Goal: Communication & Community: Answer question/provide support

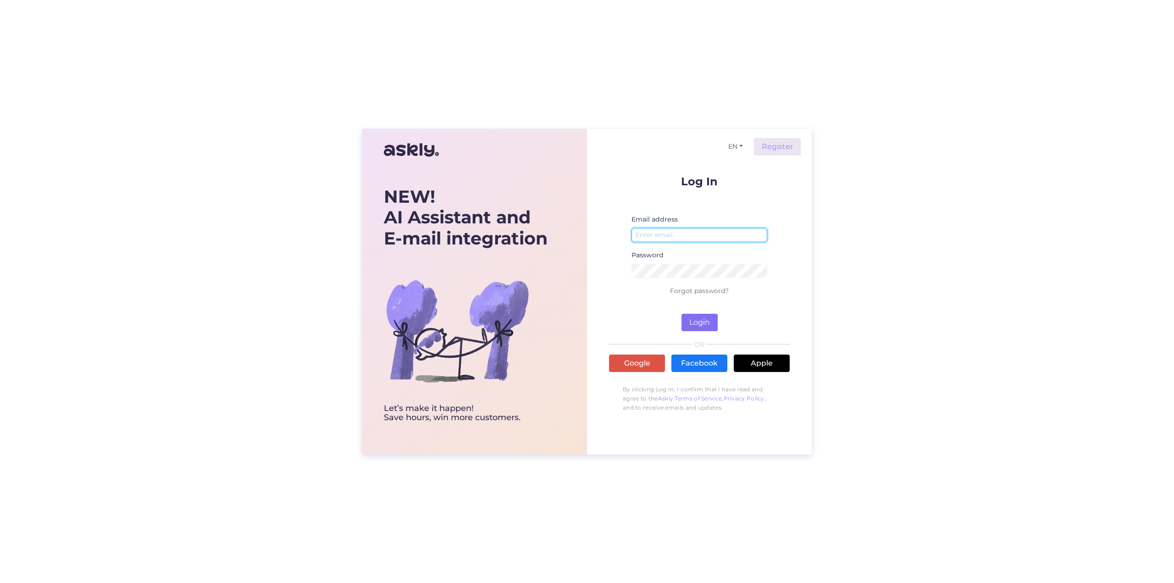
type input "[EMAIL_ADDRESS][DOMAIN_NAME]"
click at [701, 325] on button "Login" at bounding box center [700, 322] width 36 height 17
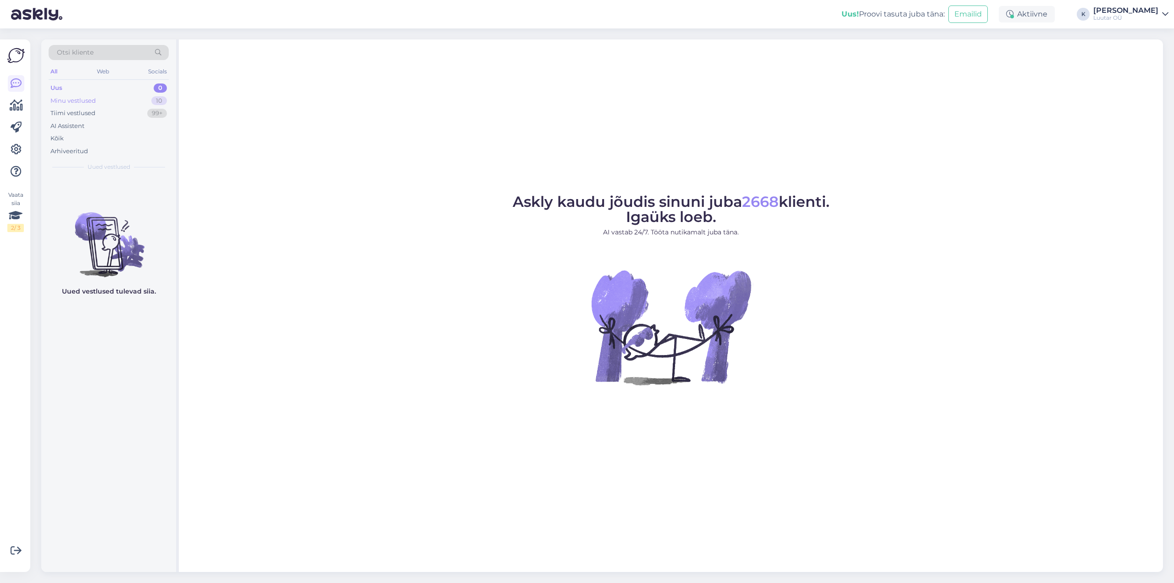
click at [89, 101] on div "Minu vestlused" at bounding box center [72, 100] width 45 height 9
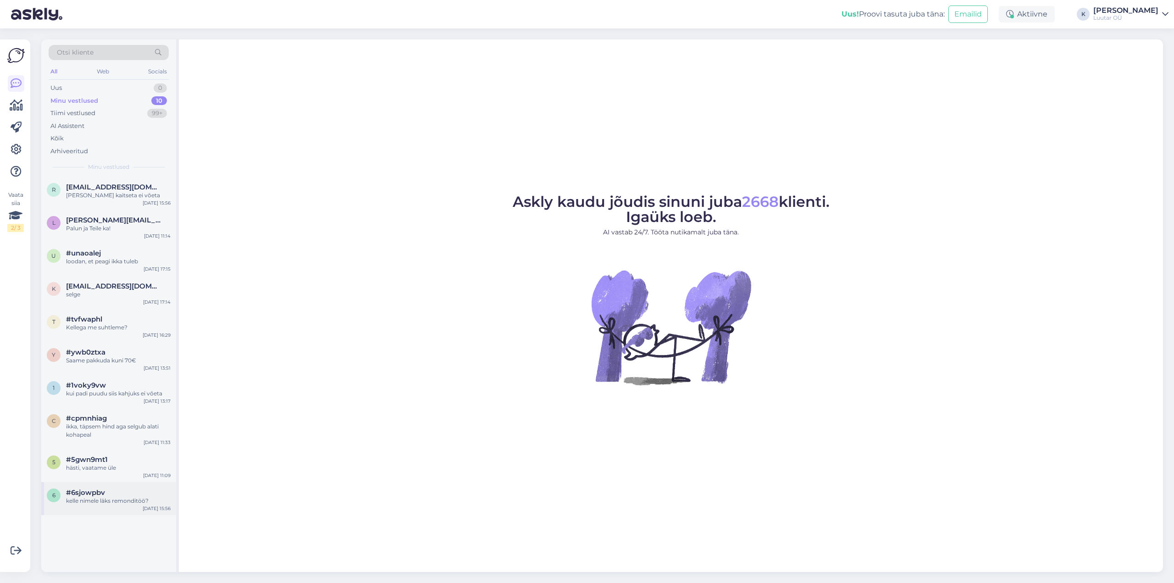
click at [93, 499] on div "kelle nimele läks remonditöö?" at bounding box center [118, 501] width 105 height 8
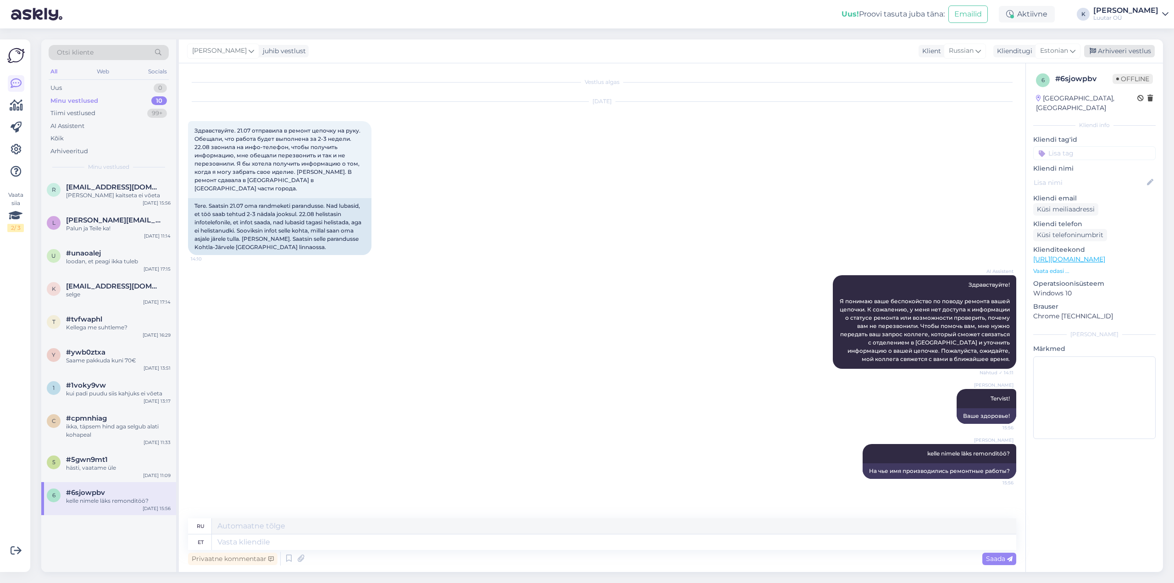
click at [1124, 49] on div "Arhiveeri vestlus" at bounding box center [1119, 51] width 71 height 12
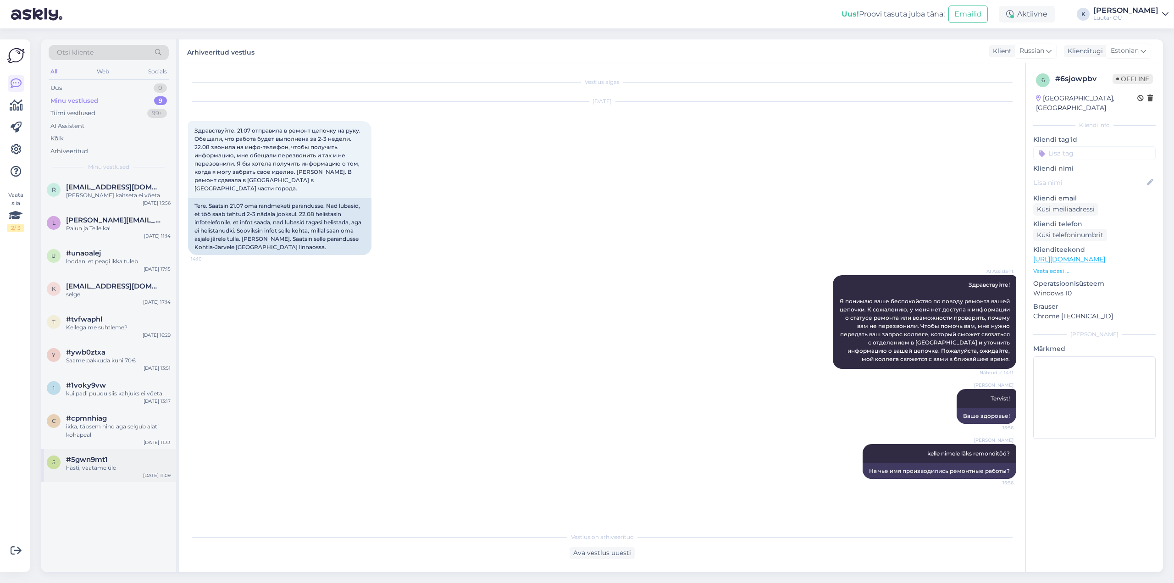
click at [120, 465] on div "hästi, vaatame üle" at bounding box center [118, 468] width 105 height 8
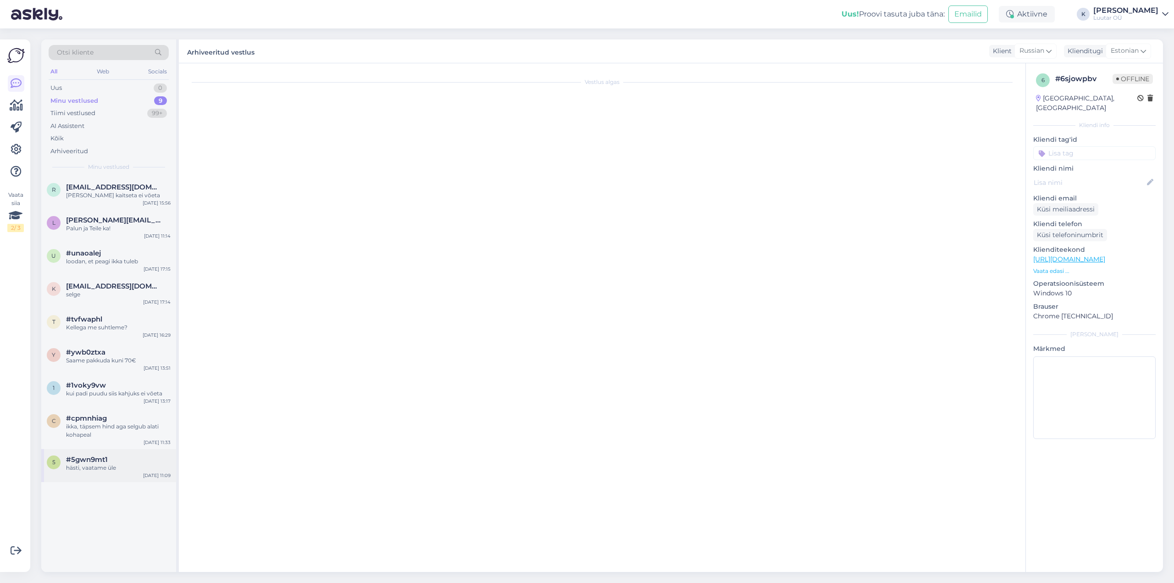
scroll to position [630, 0]
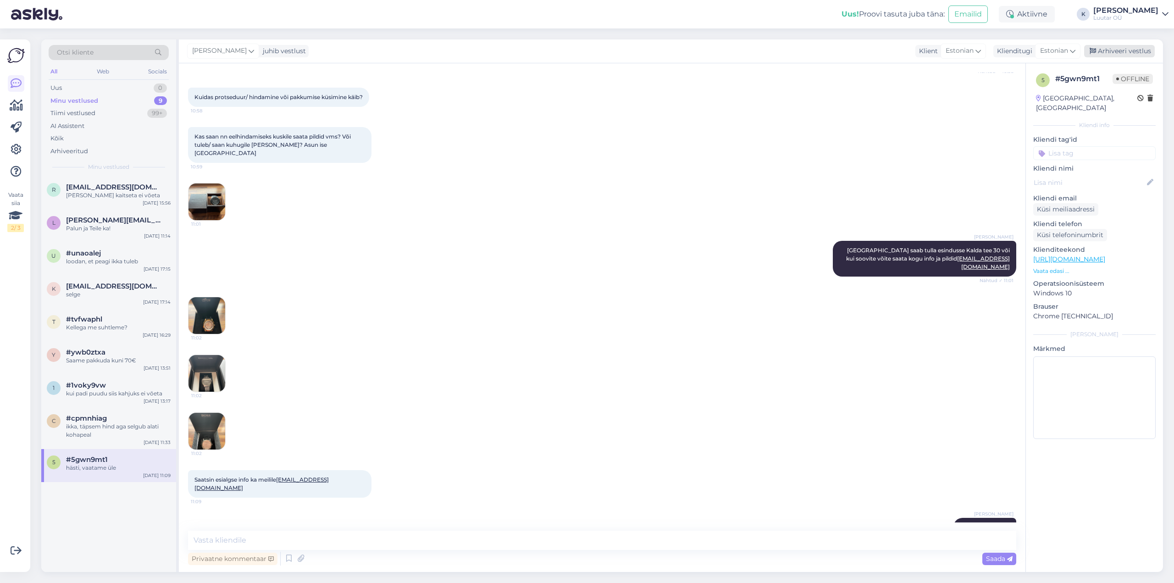
click at [1130, 49] on div "Arhiveeri vestlus" at bounding box center [1119, 51] width 71 height 12
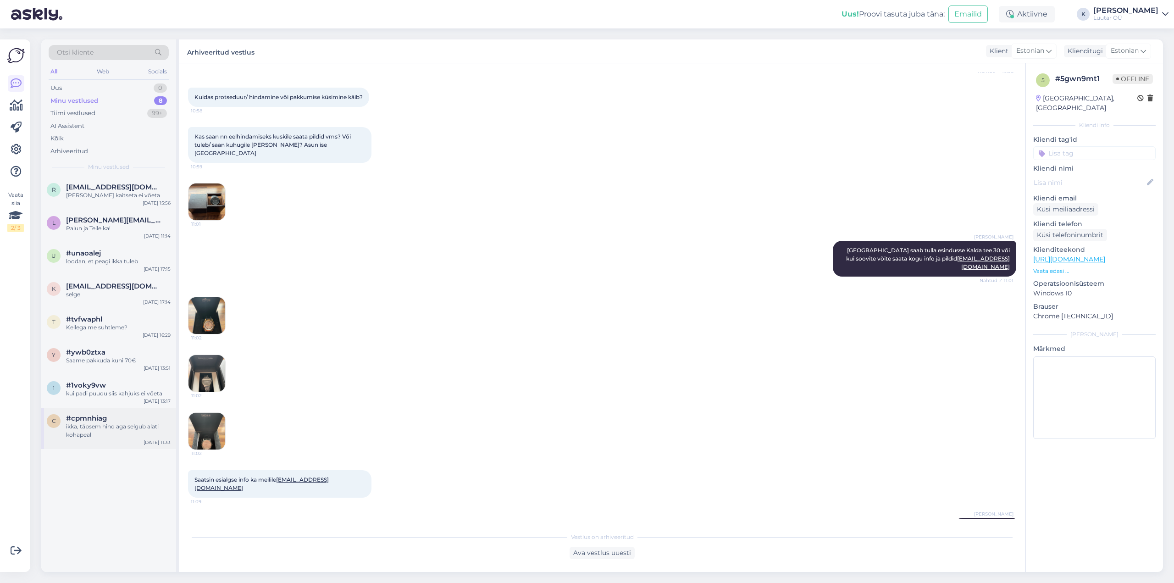
click at [111, 433] on div "ikka, täpsem hind aga selgub alati kohapeal" at bounding box center [118, 430] width 105 height 17
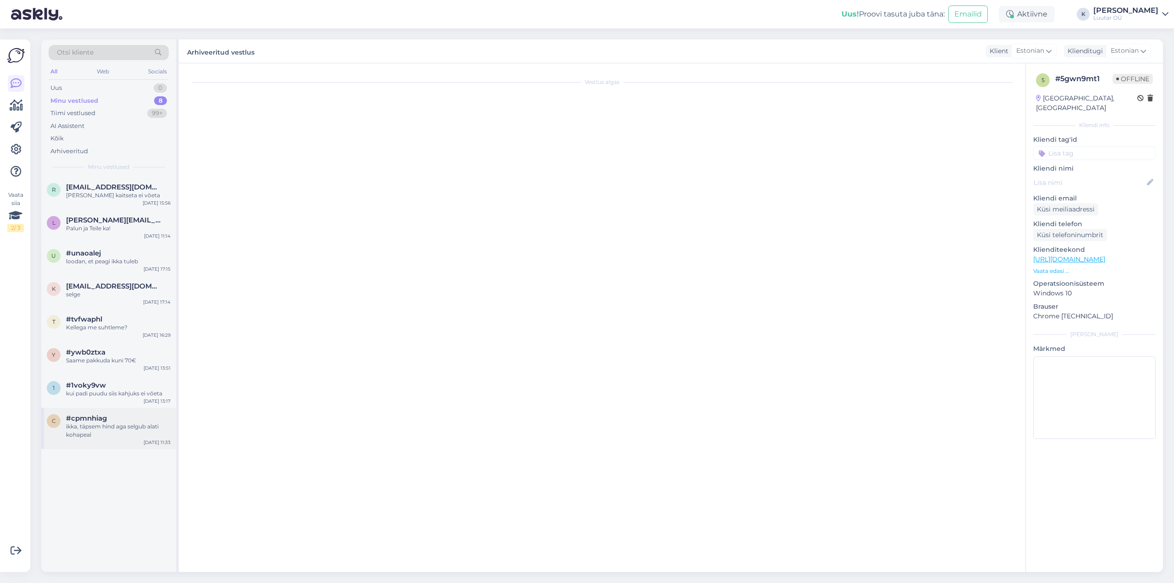
scroll to position [111, 0]
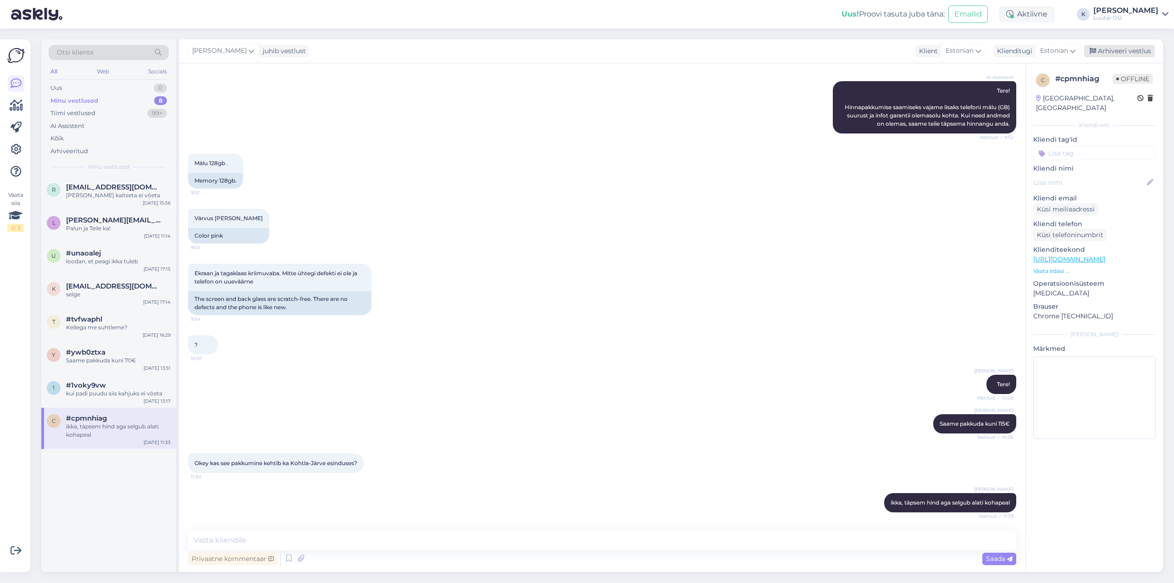
click at [1120, 51] on div "Arhiveeri vestlus" at bounding box center [1119, 51] width 71 height 12
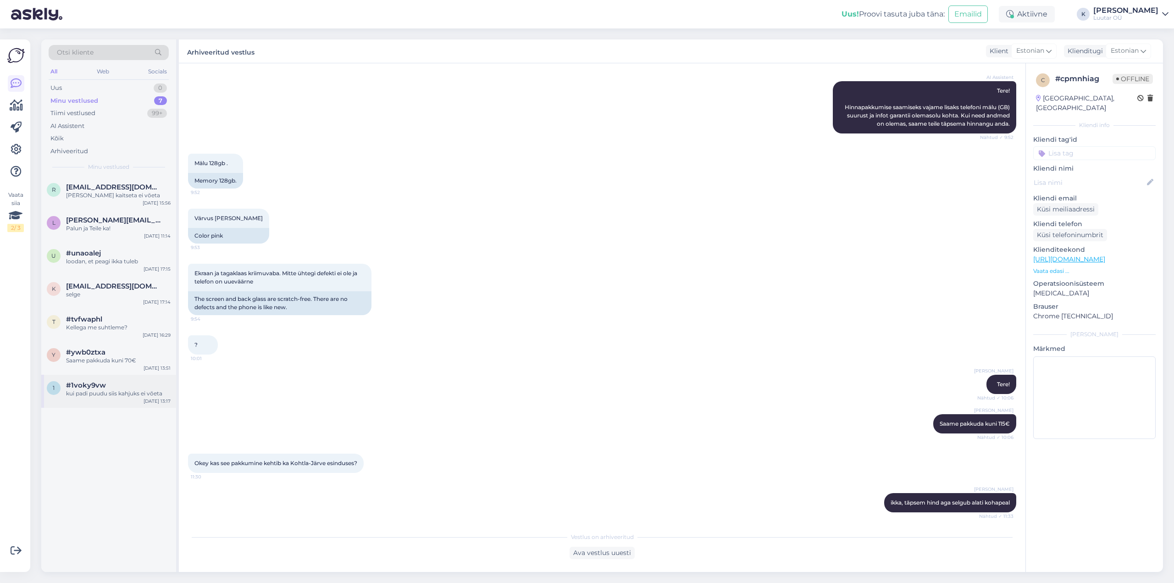
click at [88, 389] on span "#1voky9vw" at bounding box center [86, 385] width 40 height 8
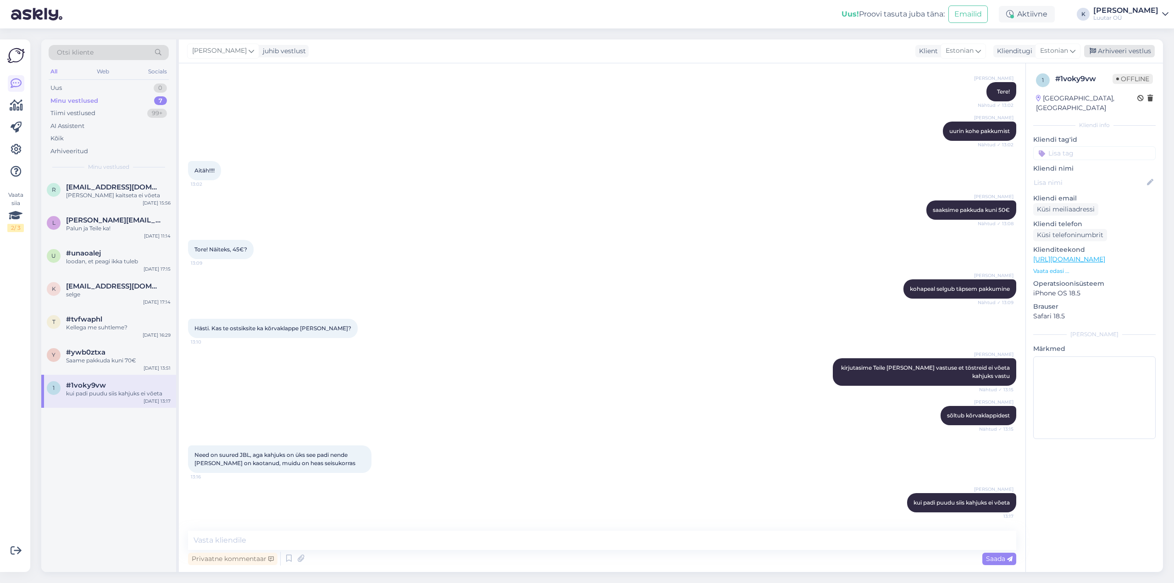
click at [1118, 52] on div "Arhiveeri vestlus" at bounding box center [1119, 51] width 71 height 12
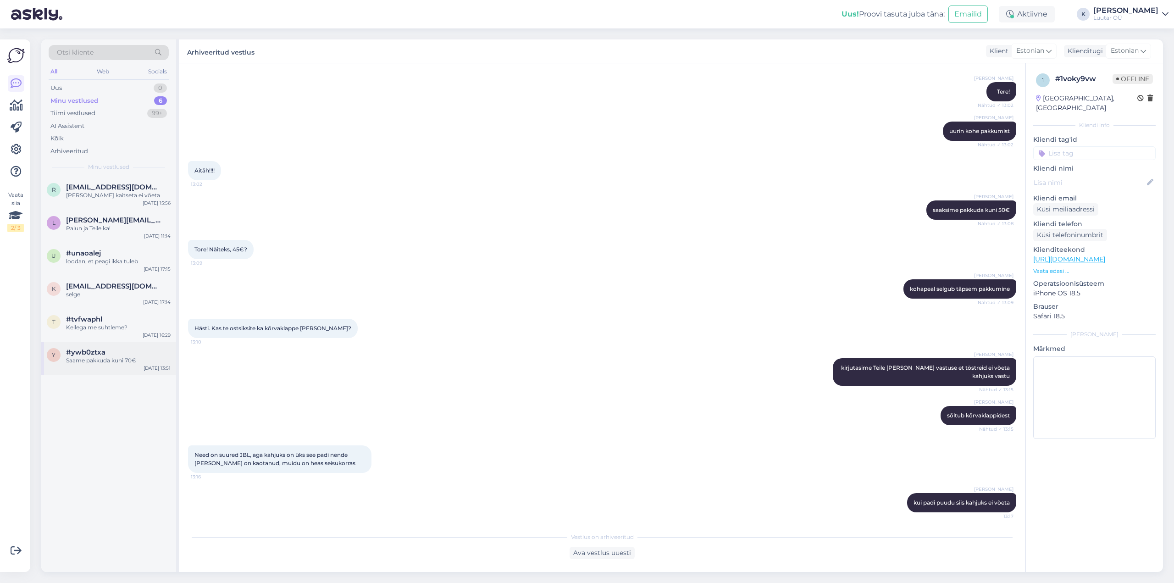
click at [83, 361] on div "Saame pakkuda kuni 70€" at bounding box center [118, 360] width 105 height 8
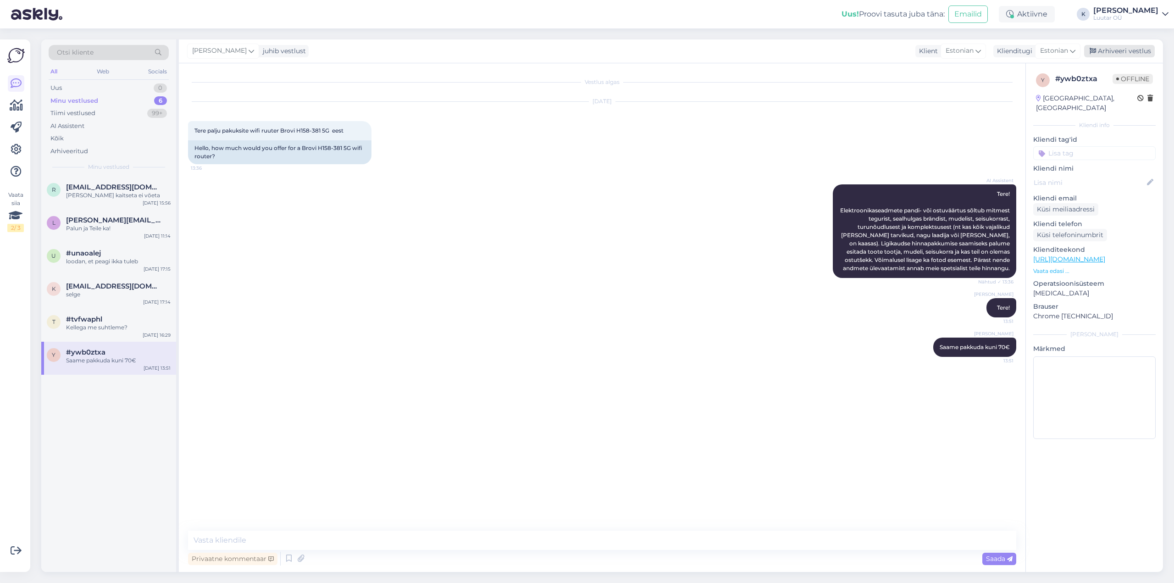
click at [1128, 53] on div "Arhiveeri vestlus" at bounding box center [1119, 51] width 71 height 12
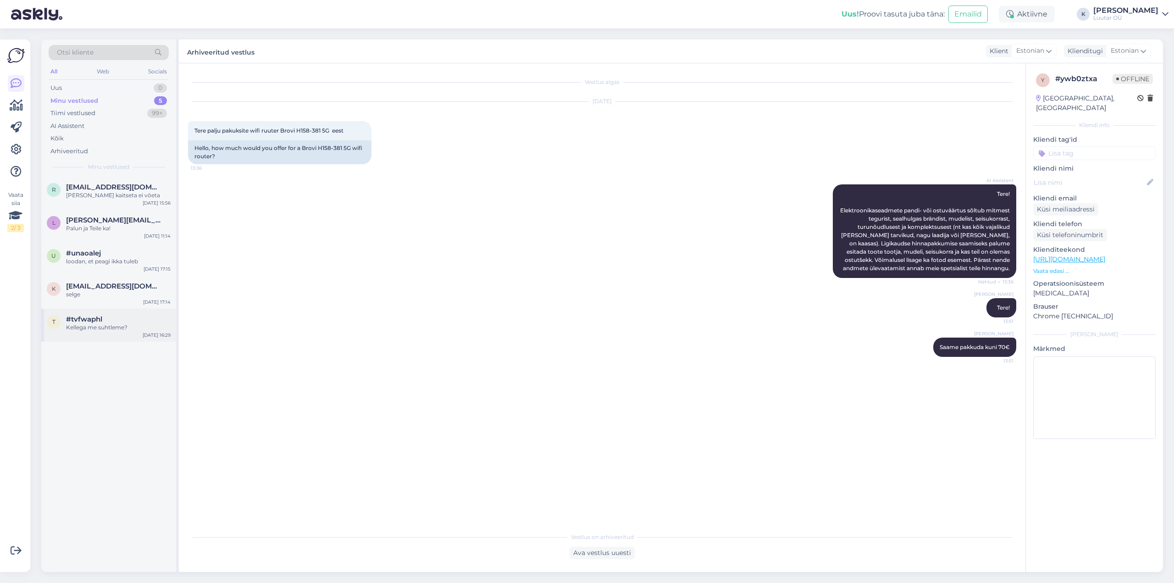
click at [105, 329] on div "Kellega me suhtleme?" at bounding box center [118, 327] width 105 height 8
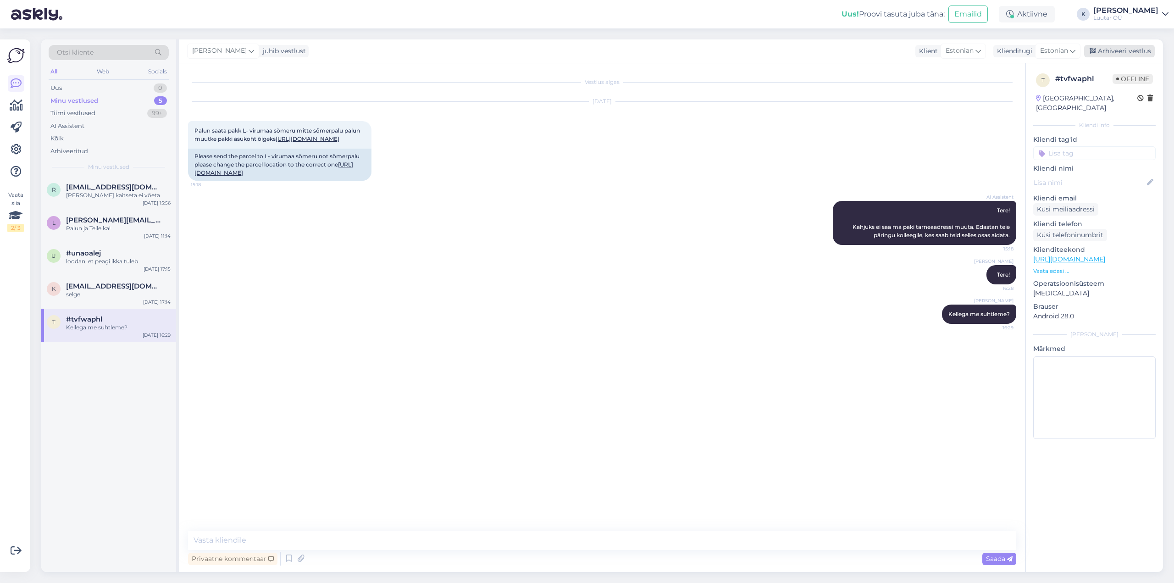
click at [1122, 47] on div "Arhiveeri vestlus" at bounding box center [1119, 51] width 71 height 12
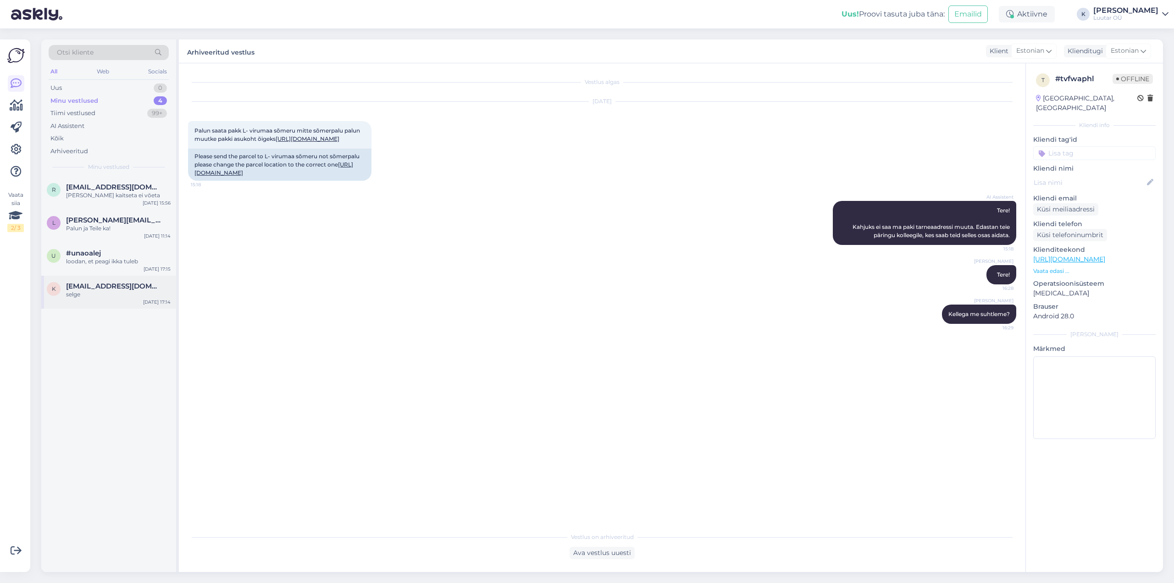
click at [95, 290] on span "[EMAIL_ADDRESS][DOMAIN_NAME]" at bounding box center [113, 286] width 95 height 8
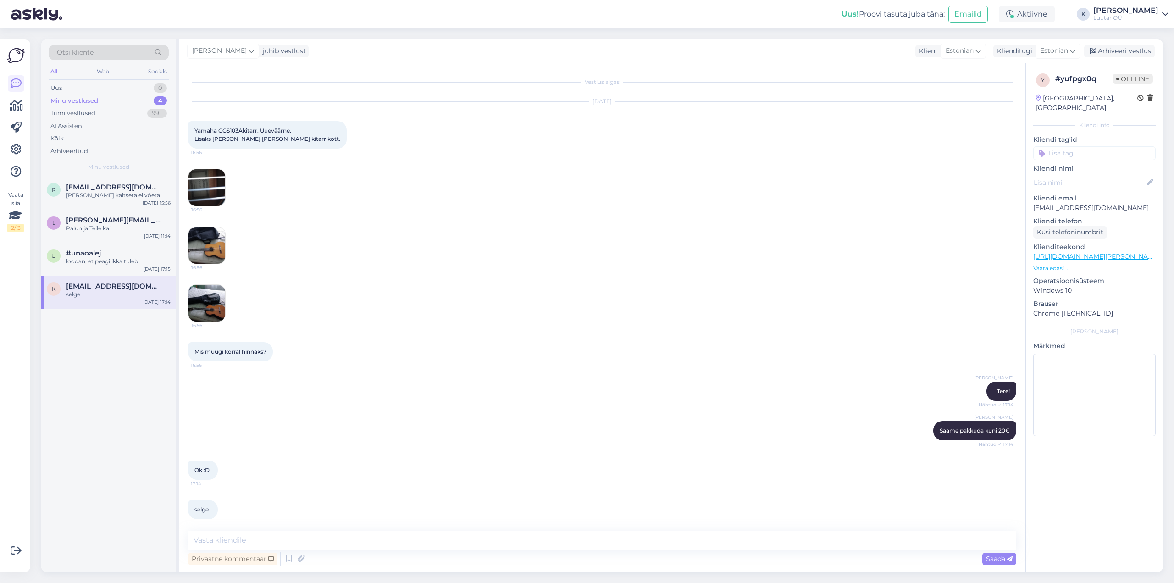
scroll to position [7, 0]
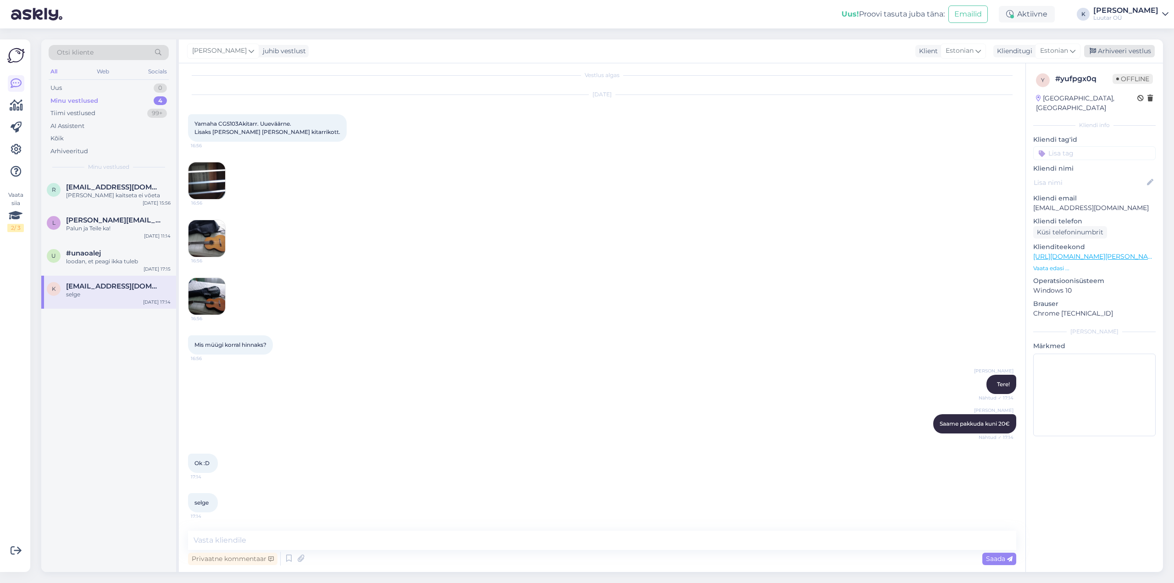
click at [1118, 49] on div "Arhiveeri vestlus" at bounding box center [1119, 51] width 71 height 12
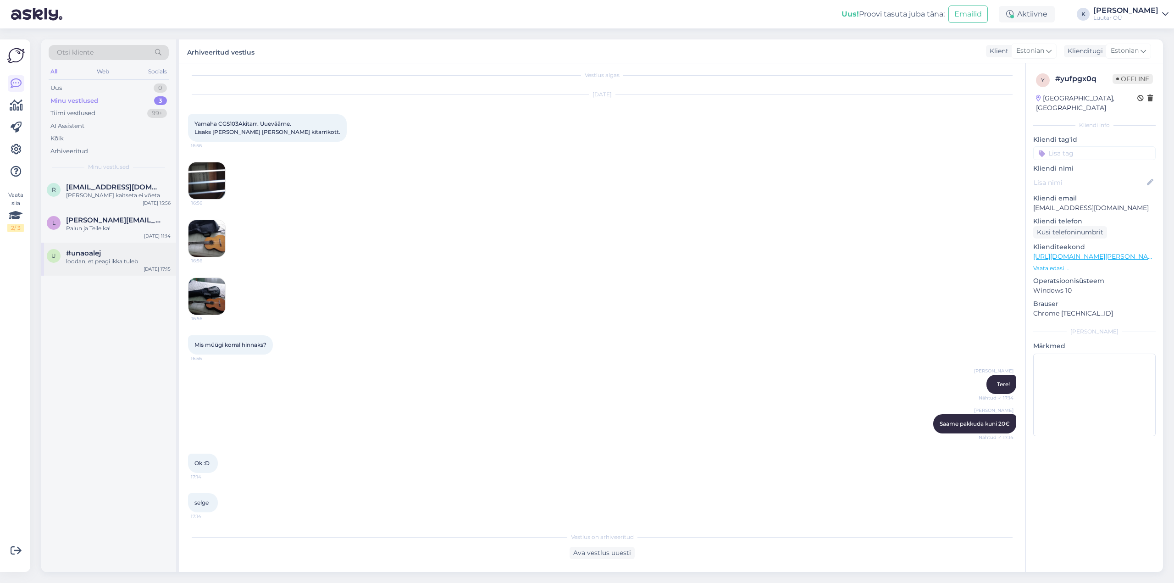
click at [79, 258] on div "loodan, et peagi ikka tuleb" at bounding box center [118, 261] width 105 height 8
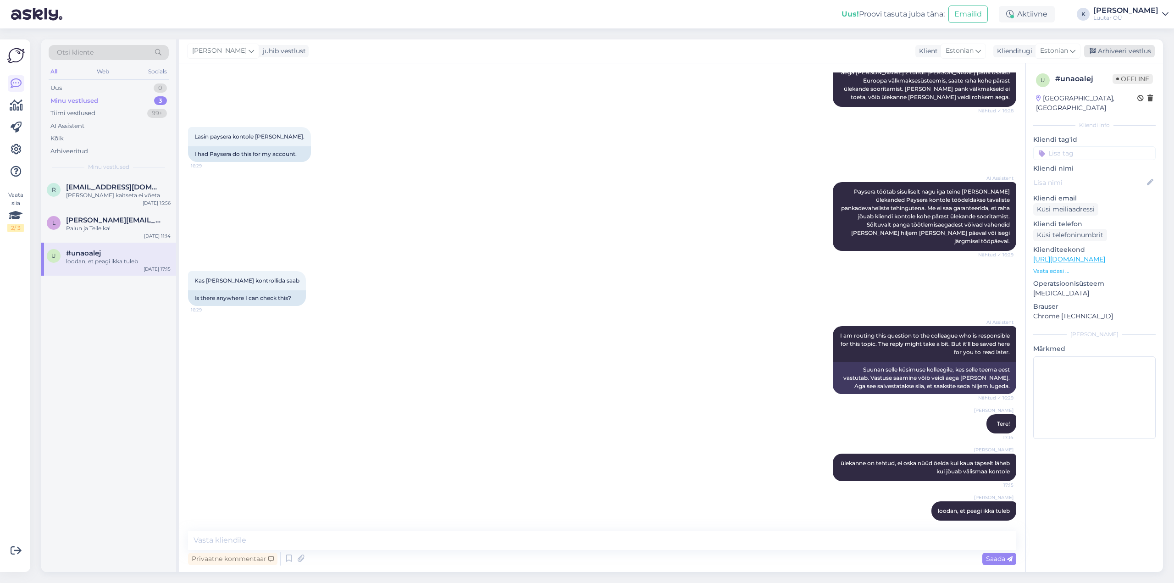
click at [1124, 52] on div "Arhiveeri vestlus" at bounding box center [1119, 51] width 71 height 12
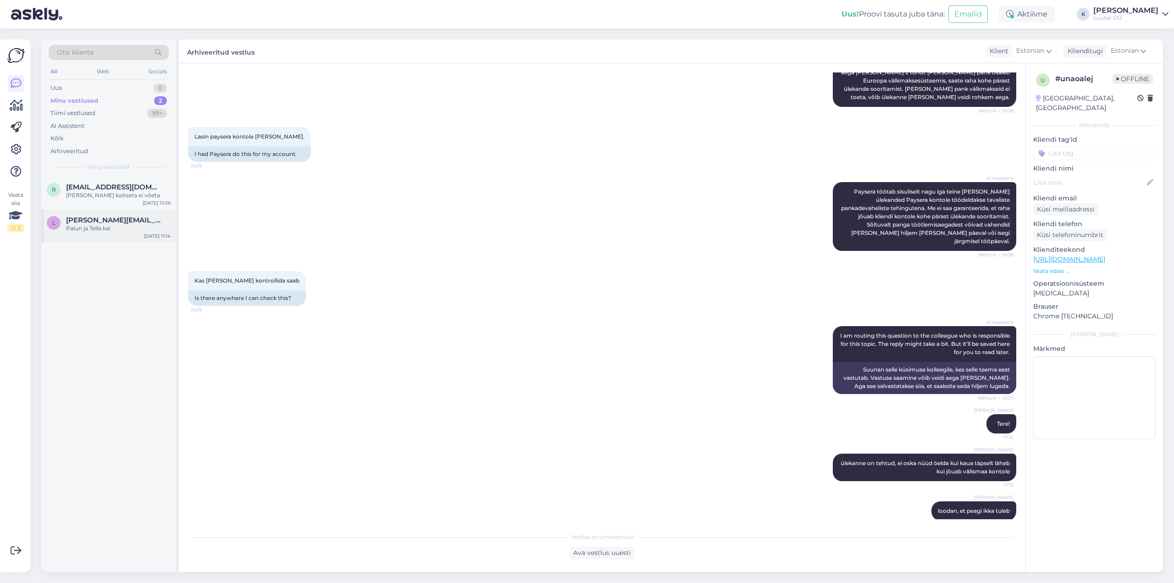
click at [91, 231] on div "Palun ja Teile ka!" at bounding box center [118, 228] width 105 height 8
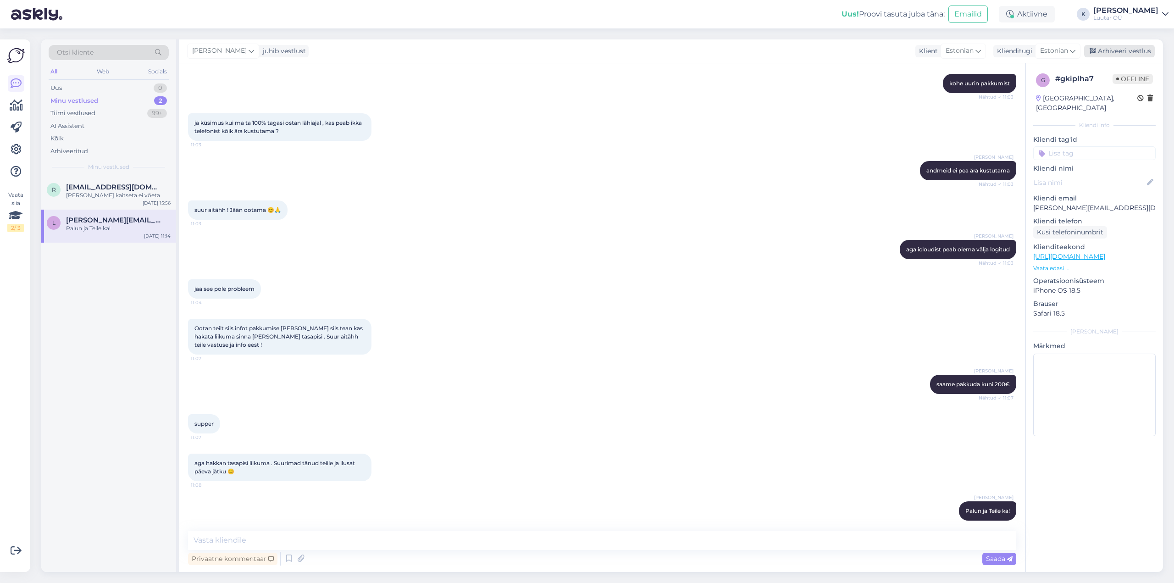
click at [1126, 48] on div "Arhiveeri vestlus" at bounding box center [1119, 51] width 71 height 12
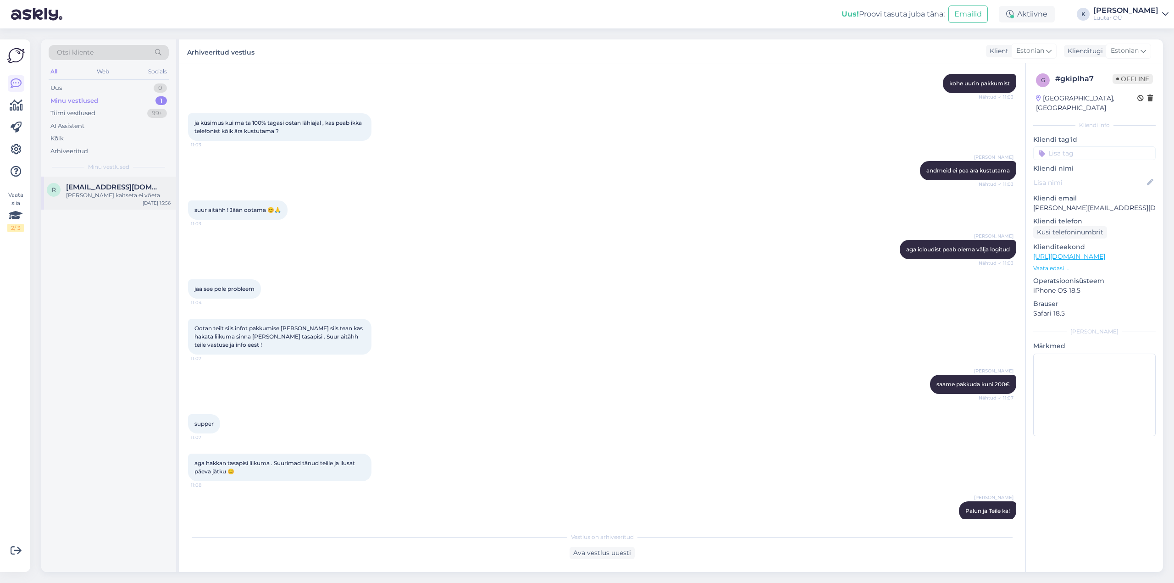
click at [87, 188] on span "[EMAIL_ADDRESS][DOMAIN_NAME]" at bounding box center [113, 187] width 95 height 8
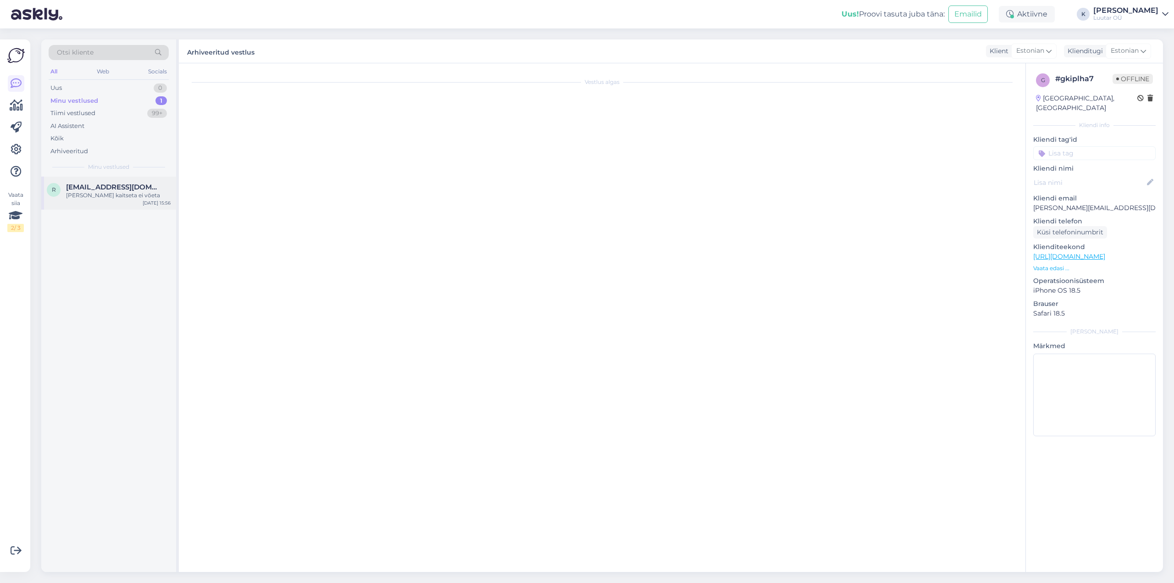
scroll to position [4, 0]
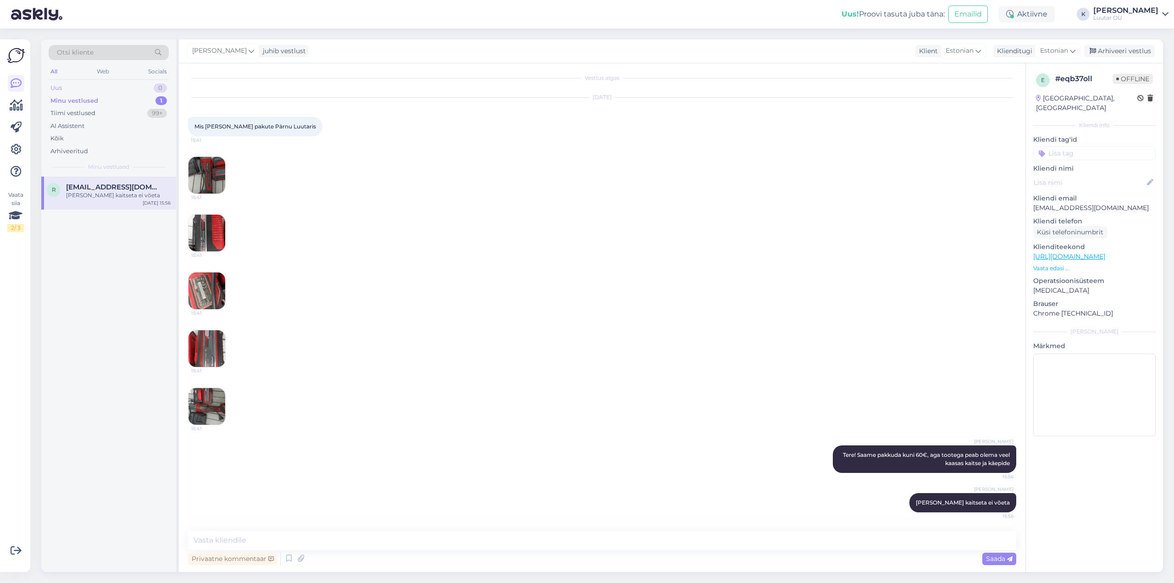
click at [54, 85] on div "Uus" at bounding box center [55, 87] width 11 height 9
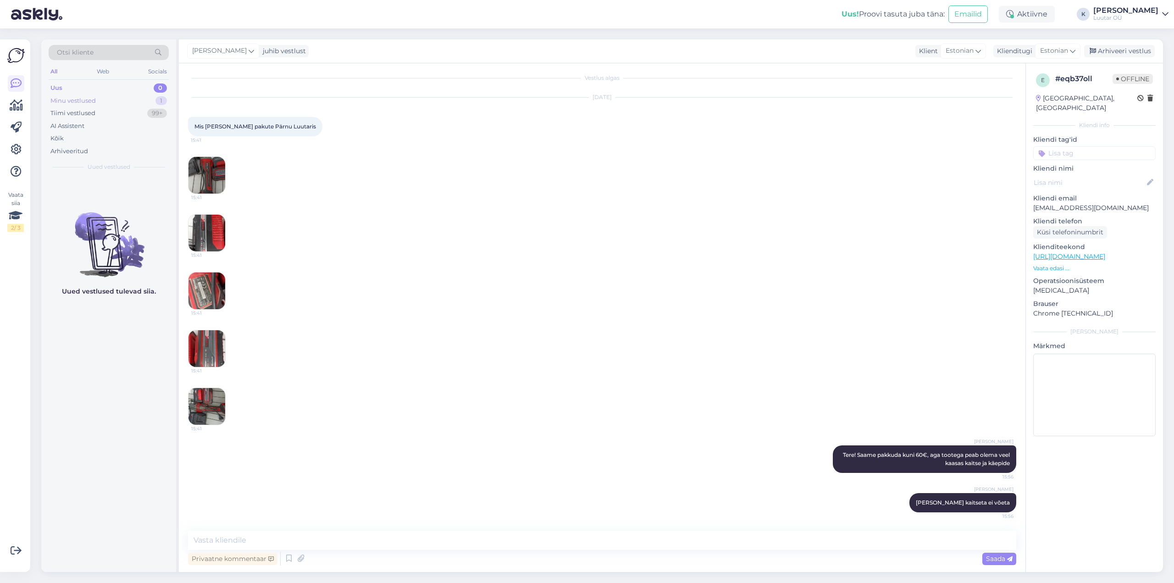
click at [69, 98] on div "Minu vestlused" at bounding box center [72, 100] width 45 height 9
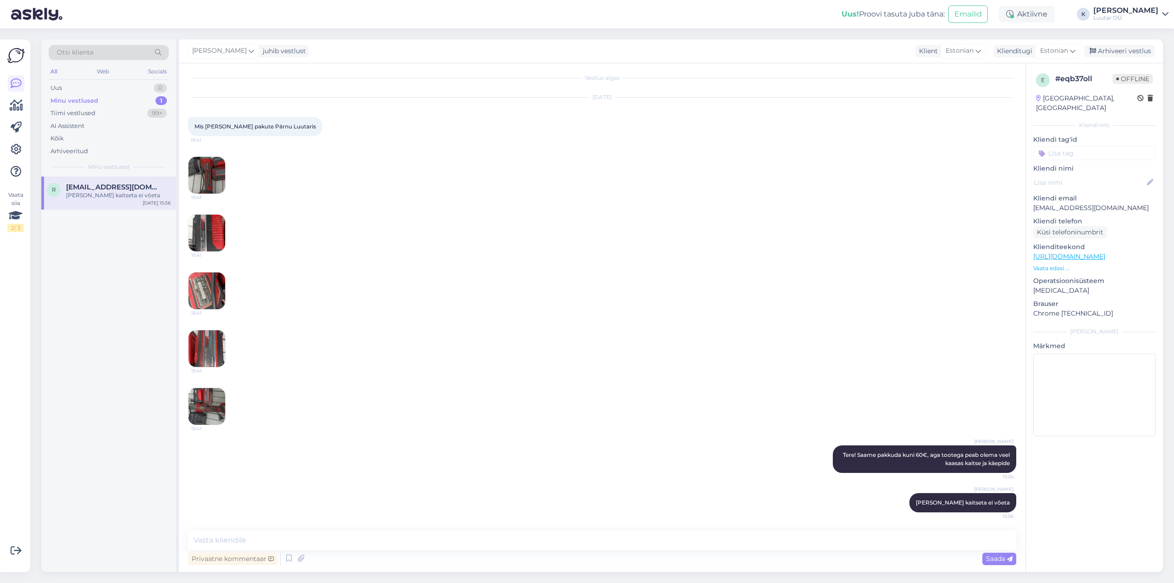
click at [90, 196] on div "[PERSON_NAME] kaitseta ei võeta" at bounding box center [118, 195] width 105 height 8
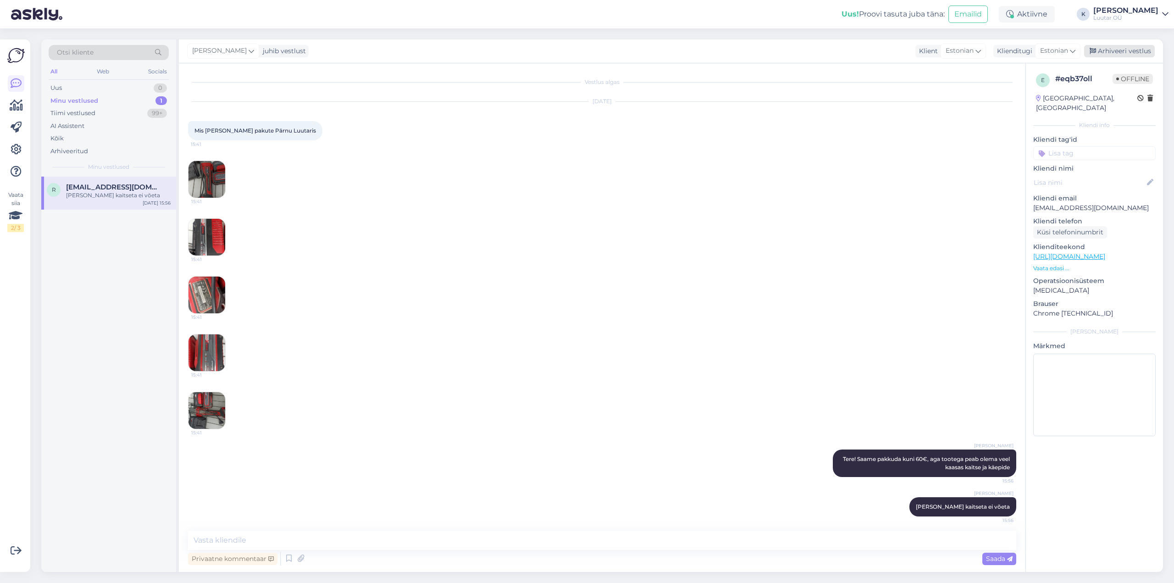
click at [1115, 50] on div "Arhiveeri vestlus" at bounding box center [1119, 51] width 71 height 12
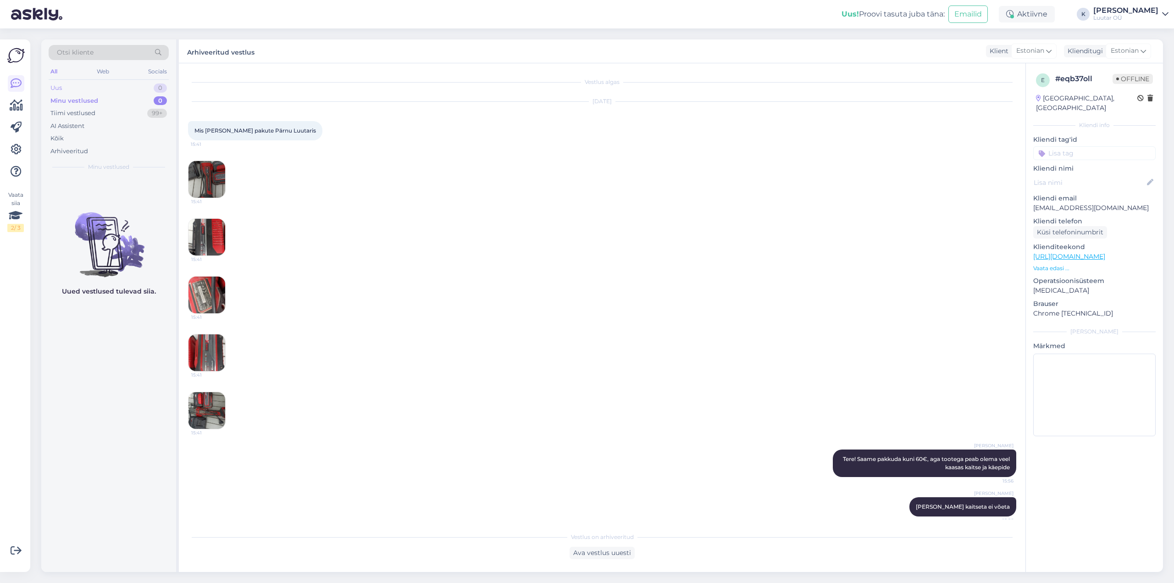
click at [66, 91] on div "Uus 0" at bounding box center [109, 88] width 120 height 13
click at [73, 191] on div "80.24€ g?" at bounding box center [118, 195] width 105 height 8
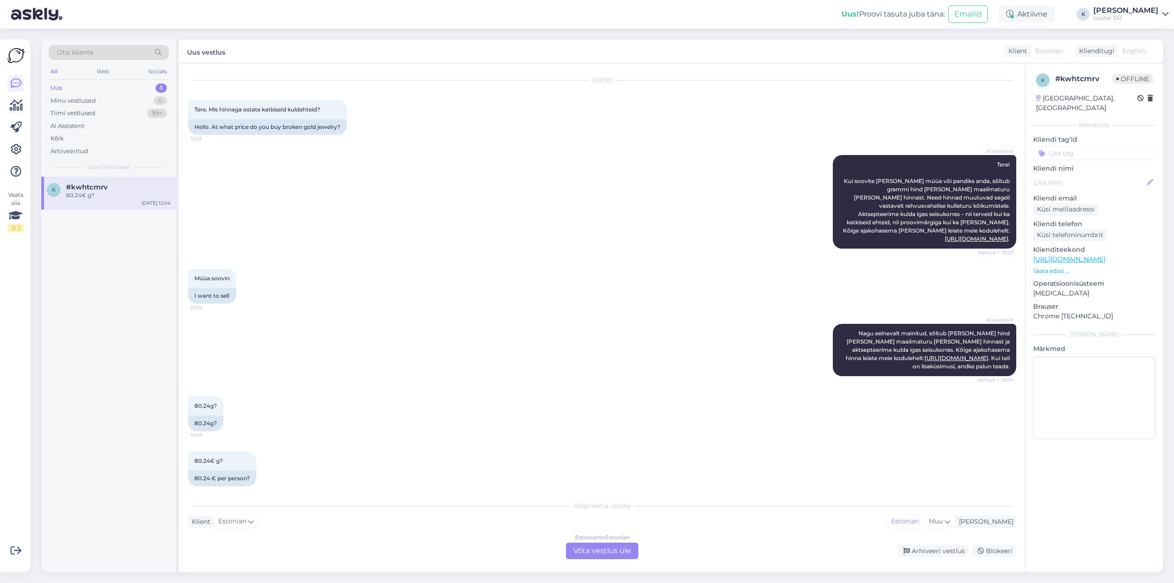
click at [606, 550] on div "Estonian to Estonian Võta vestlus üle" at bounding box center [602, 551] width 72 height 17
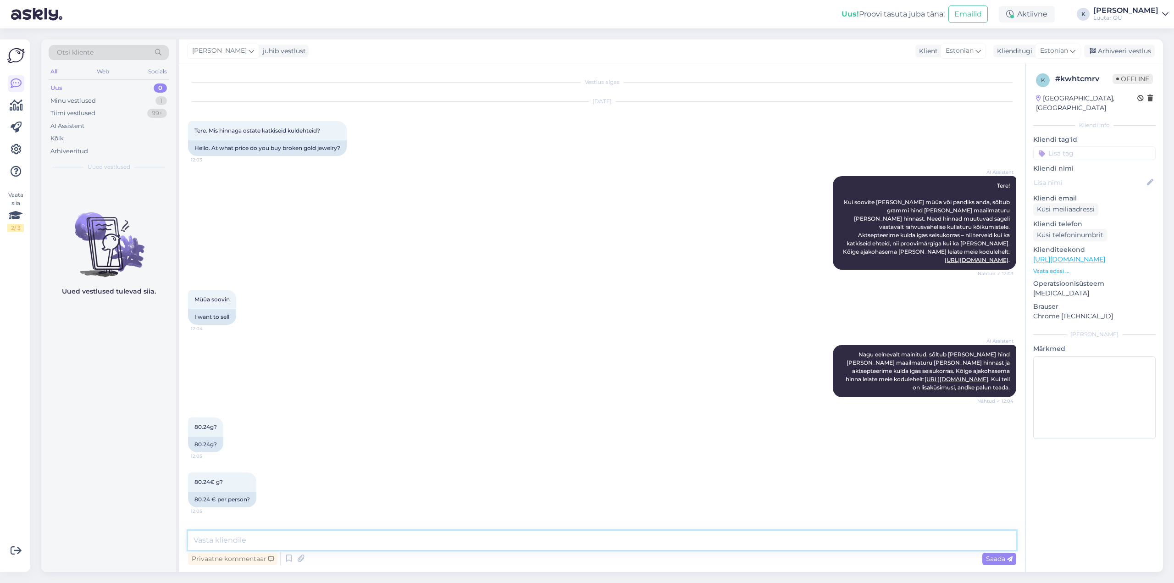
click at [573, 539] on textarea at bounding box center [602, 540] width 828 height 19
type textarea "Tere!"
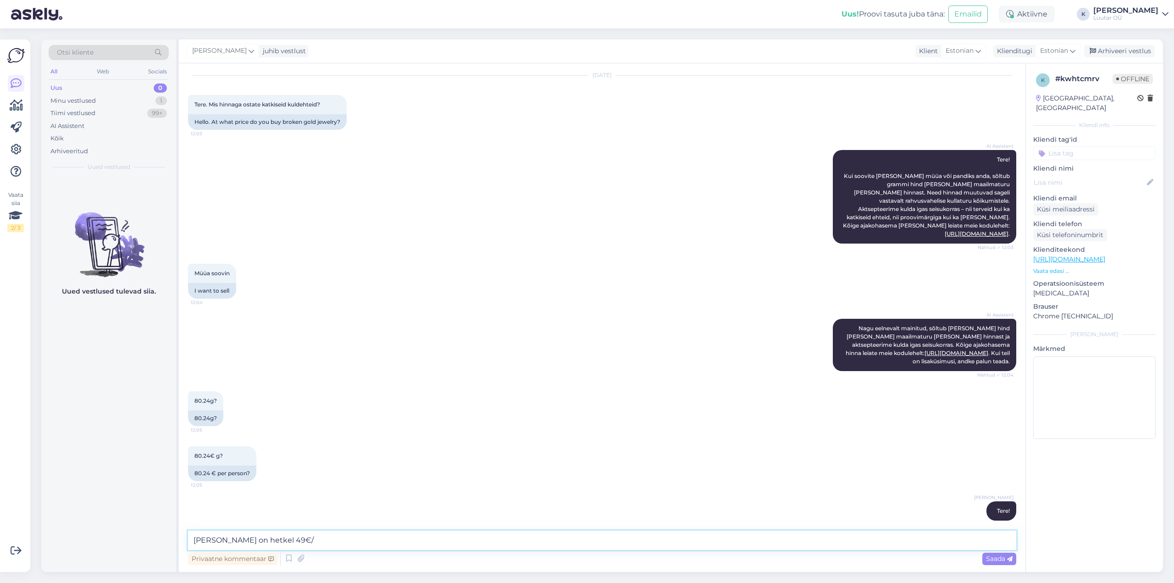
type textarea "Romukuld on hetkel 49€/g"
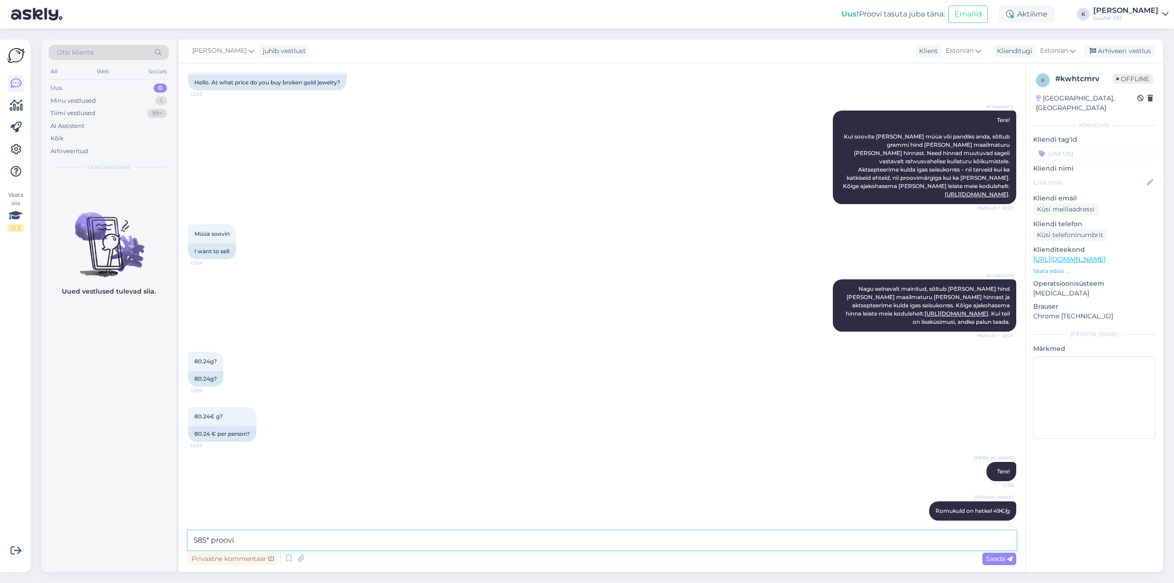
type textarea "585* proovil"
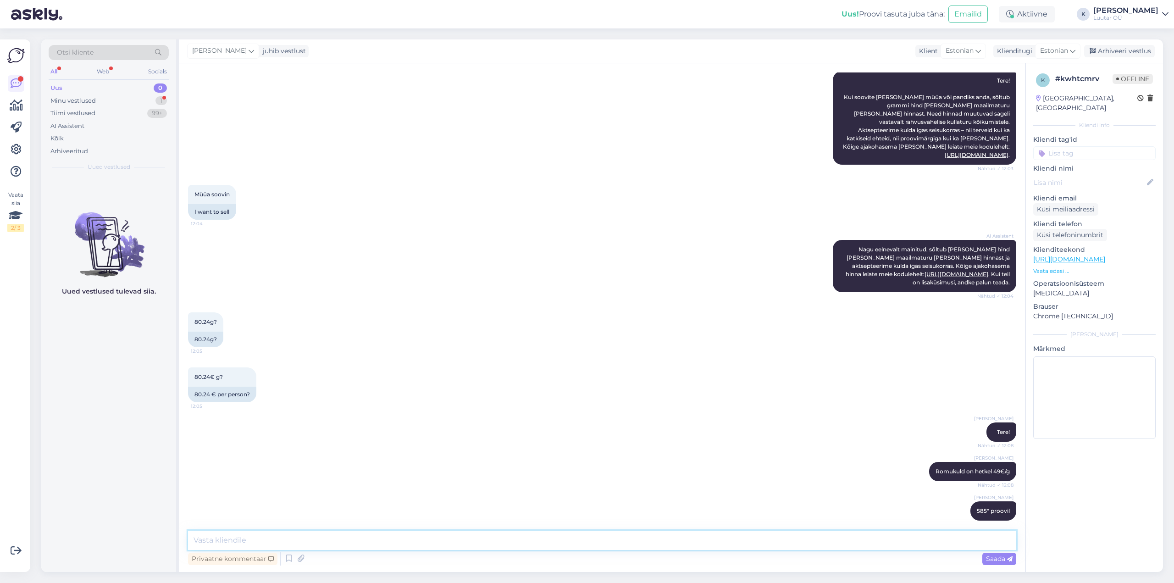
scroll to position [144, 0]
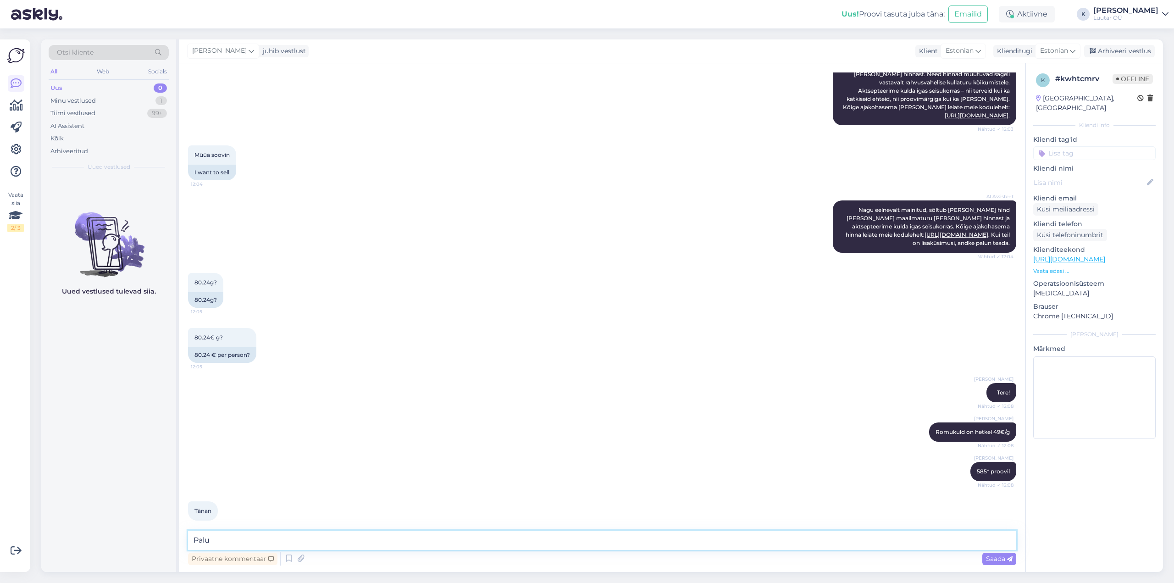
type textarea "Palun"
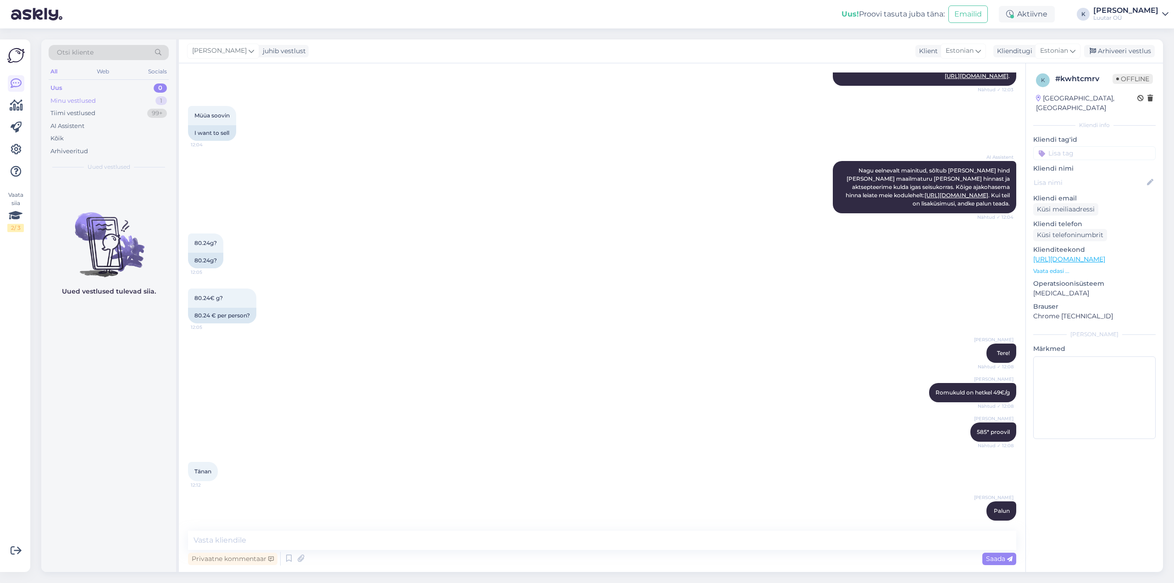
click at [64, 102] on div "Minu vestlused" at bounding box center [72, 100] width 45 height 9
click at [84, 190] on span "#kwhtcmrv" at bounding box center [87, 187] width 42 height 8
